Goal: Task Accomplishment & Management: Manage account settings

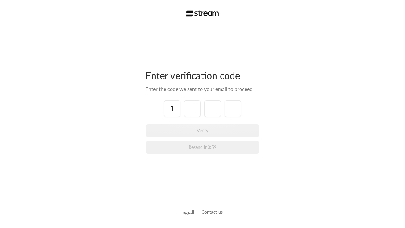
type input "2"
type input "3"
type input "4"
